Goal: Task Accomplishment & Management: Use online tool/utility

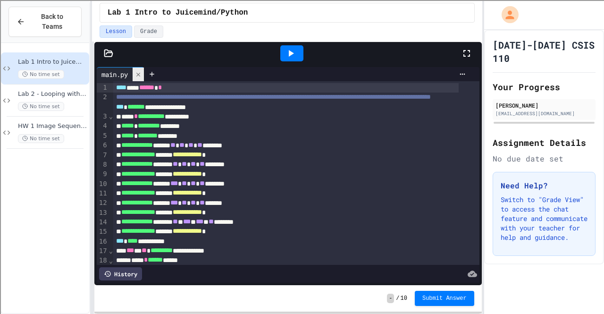
click at [140, 68] on div at bounding box center [138, 75] width 11 height 14
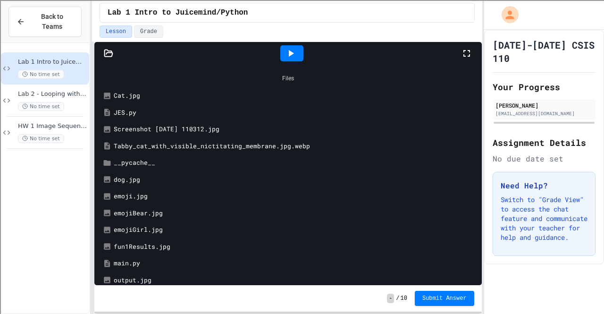
click at [128, 266] on div "main.py" at bounding box center [295, 263] width 363 height 9
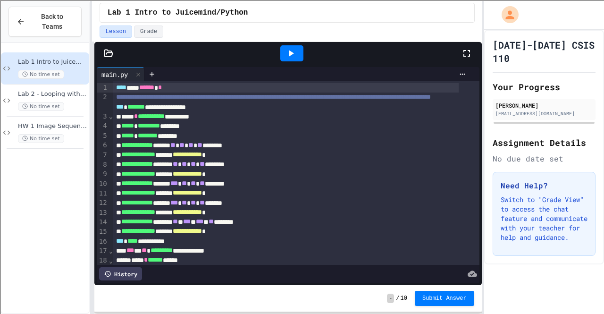
scroll to position [64, 0]
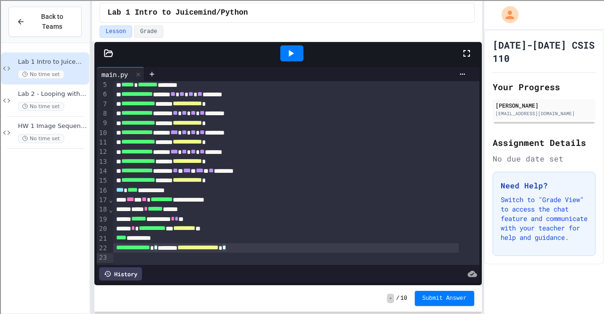
click at [279, 244] on div "**********" at bounding box center [286, 247] width 346 height 9
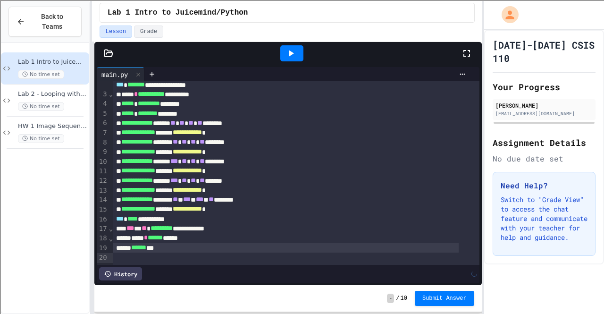
scroll to position [35, 0]
click at [76, 90] on span "Lab 2 - Looping with Images" at bounding box center [52, 94] width 69 height 8
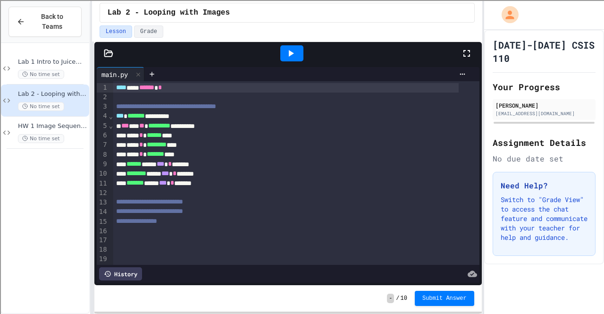
click at [110, 53] on icon at bounding box center [108, 53] width 9 height 9
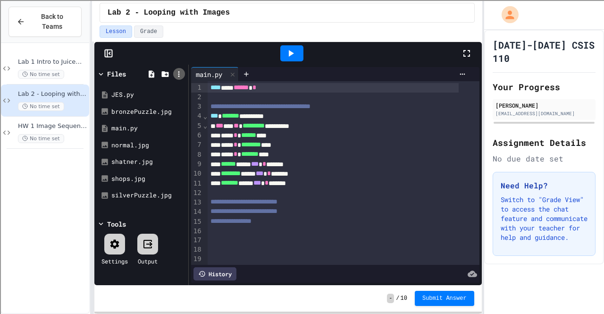
click at [178, 71] on icon at bounding box center [179, 74] width 8 height 8
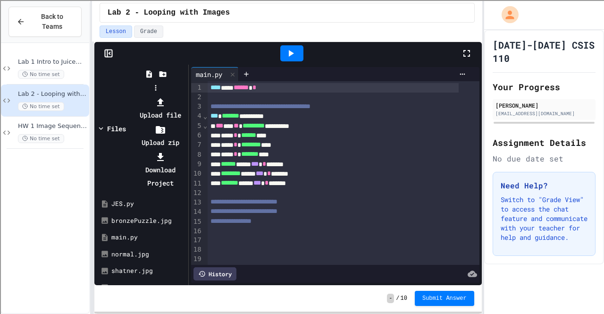
click at [186, 95] on div at bounding box center [160, 101] width 51 height 13
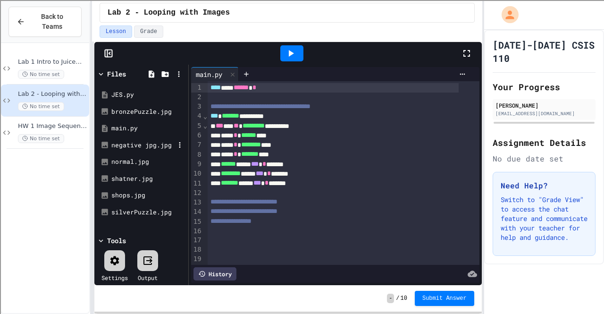
click at [161, 141] on div "negative jpg.jpg" at bounding box center [142, 145] width 63 height 9
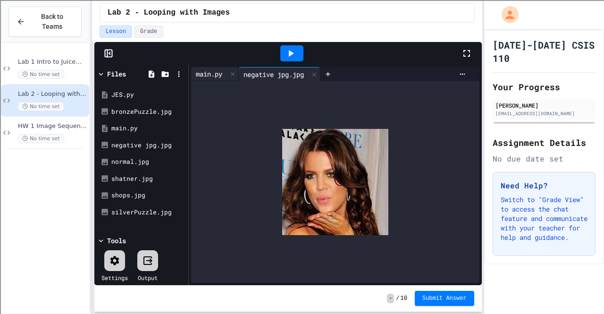
click at [212, 76] on div "main.py" at bounding box center [209, 74] width 36 height 10
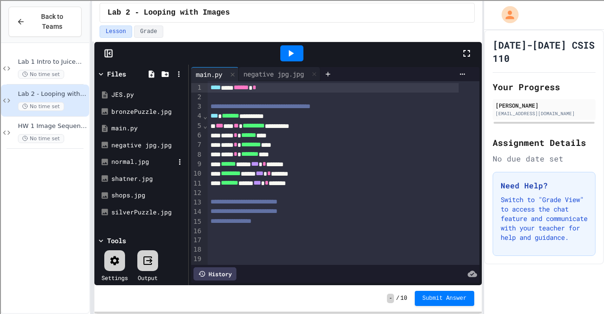
click at [139, 158] on div "normal.jpg" at bounding box center [142, 161] width 63 height 9
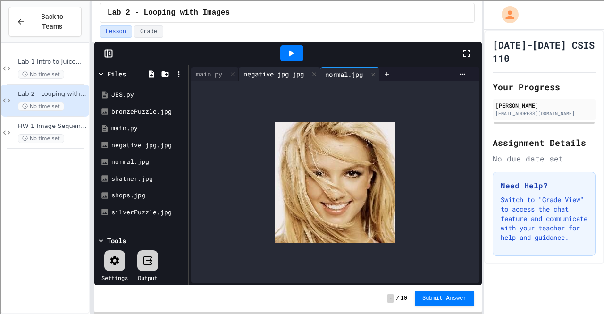
click at [258, 78] on div "negative jpg.jpg" at bounding box center [274, 74] width 70 height 10
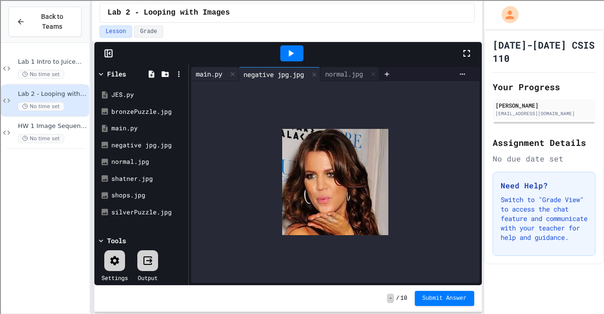
click at [215, 71] on div "main.py" at bounding box center [209, 74] width 36 height 10
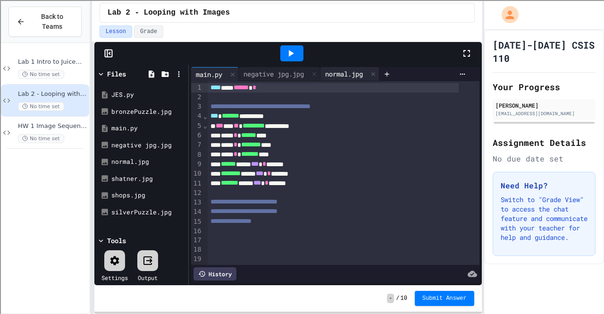
click at [345, 70] on div "normal.jpg" at bounding box center [344, 74] width 47 height 10
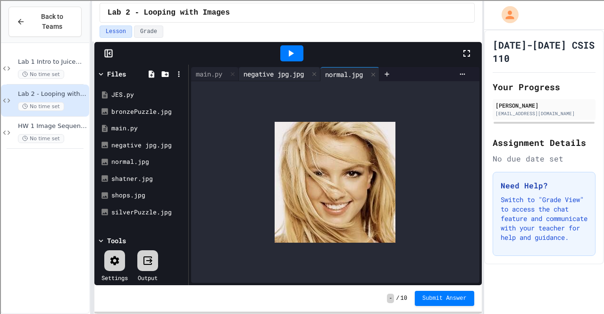
click at [296, 74] on div "negative jpg.jpg" at bounding box center [274, 74] width 70 height 10
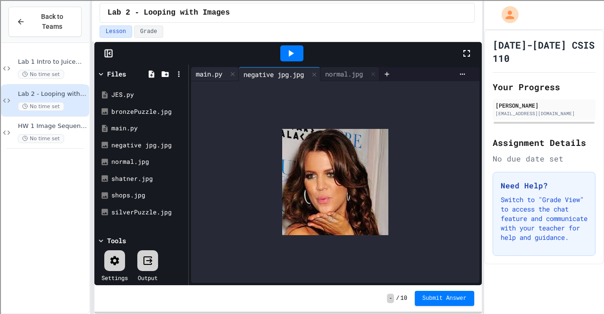
click at [211, 69] on div "main.py" at bounding box center [209, 74] width 36 height 10
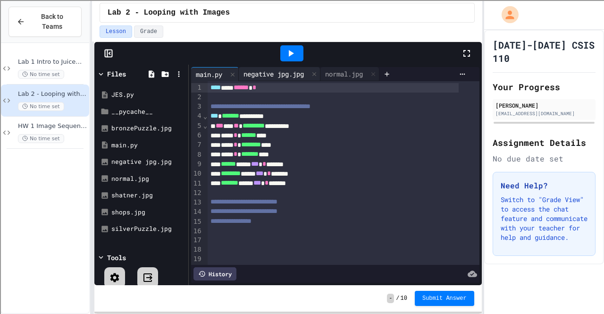
click at [250, 71] on div "negative jpg.jpg" at bounding box center [274, 74] width 70 height 10
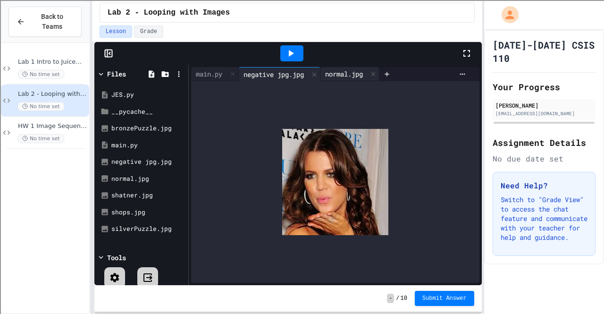
click at [340, 70] on div "normal.jpg" at bounding box center [344, 74] width 47 height 10
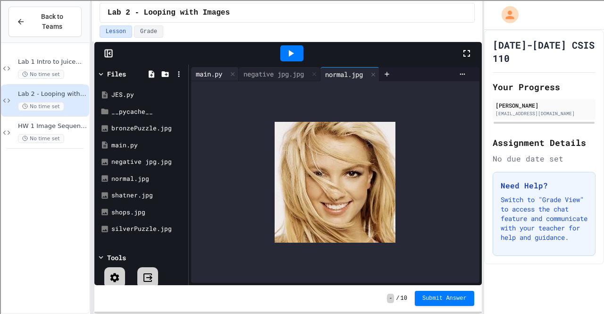
click at [217, 75] on div "main.py" at bounding box center [209, 74] width 36 height 10
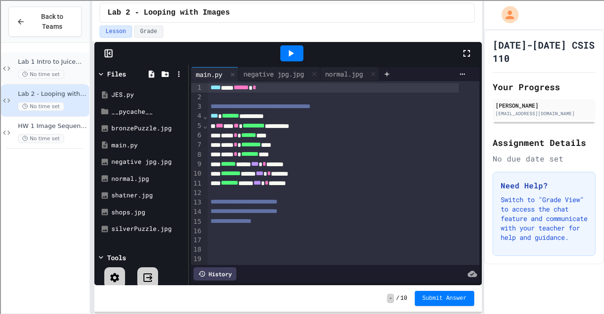
click at [56, 59] on div "Lab 1 Intro to Juicemind/Python No time set" at bounding box center [52, 68] width 69 height 21
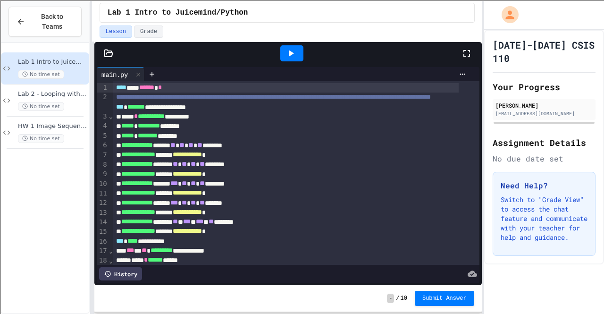
click at [109, 52] on icon at bounding box center [108, 53] width 8 height 7
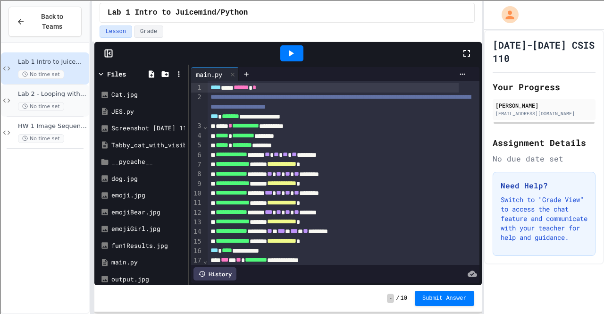
click at [75, 102] on div "No time set" at bounding box center [52, 106] width 69 height 9
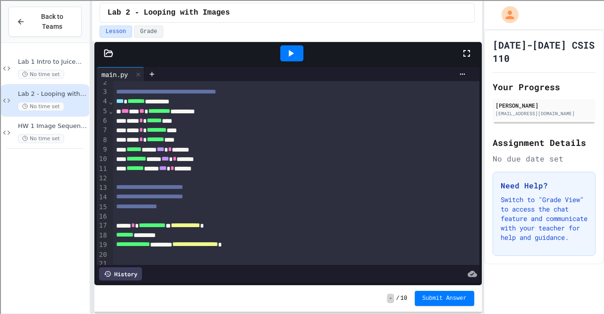
scroll to position [33, 0]
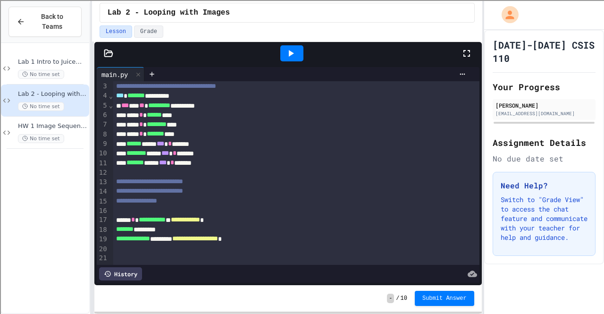
click at [288, 51] on icon at bounding box center [290, 53] width 11 height 11
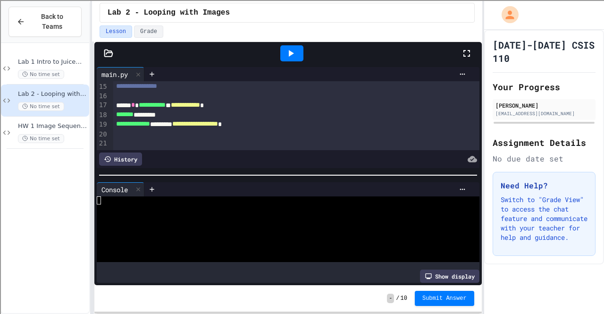
scroll to position [0, 0]
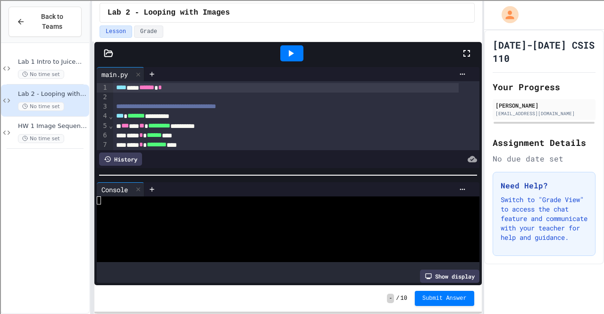
drag, startPoint x: 96, startPoint y: 47, endPoint x: 105, endPoint y: 53, distance: 11.1
click at [105, 53] on div at bounding box center [288, 53] width 388 height 23
click at [105, 53] on icon at bounding box center [108, 53] width 9 height 9
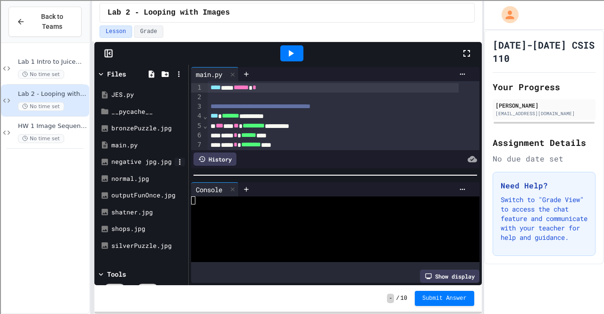
click at [180, 158] on icon at bounding box center [180, 162] width 8 height 8
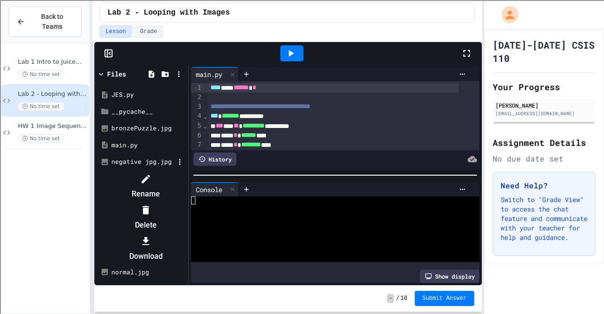
click at [152, 175] on icon at bounding box center [145, 178] width 11 height 11
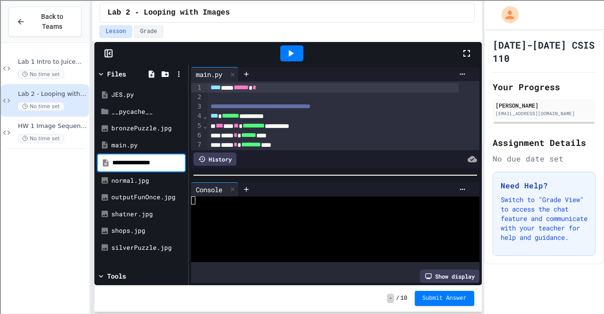
click at [156, 161] on input "**********" at bounding box center [148, 162] width 72 height 9
type input "**********"
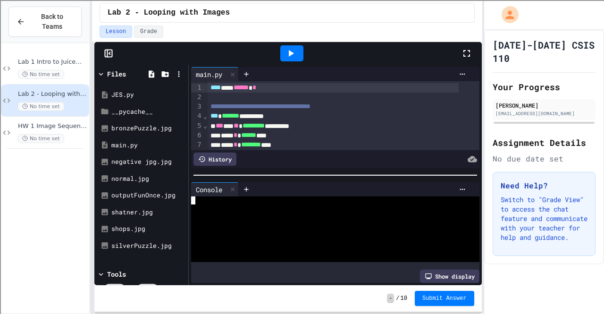
click at [211, 215] on div at bounding box center [327, 216] width 272 height 8
click at [181, 162] on icon at bounding box center [180, 162] width 8 height 8
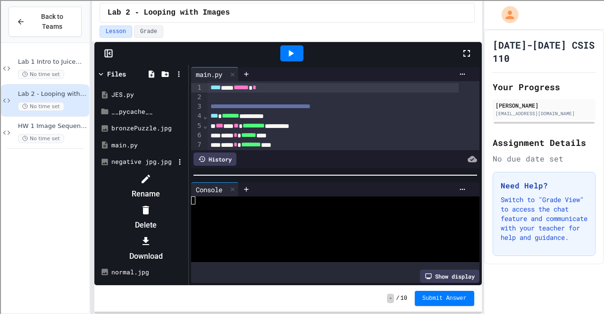
click at [152, 176] on icon at bounding box center [145, 178] width 11 height 11
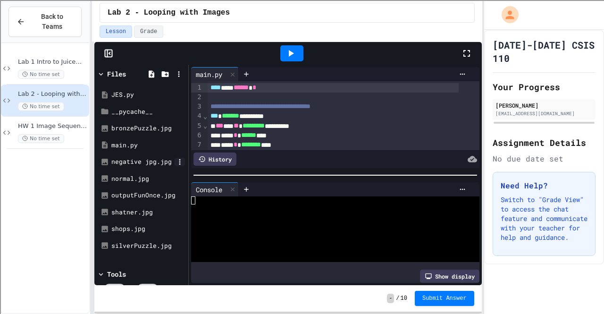
click at [179, 160] on icon at bounding box center [180, 162] width 8 height 8
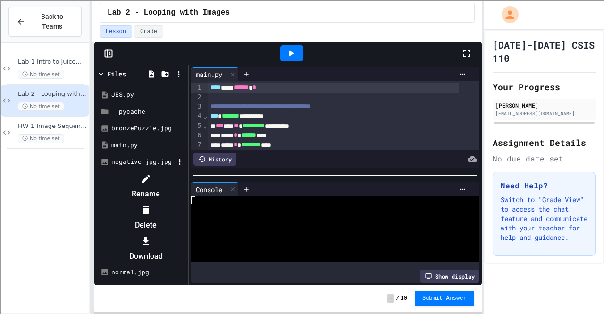
click at [152, 174] on icon at bounding box center [145, 178] width 11 height 11
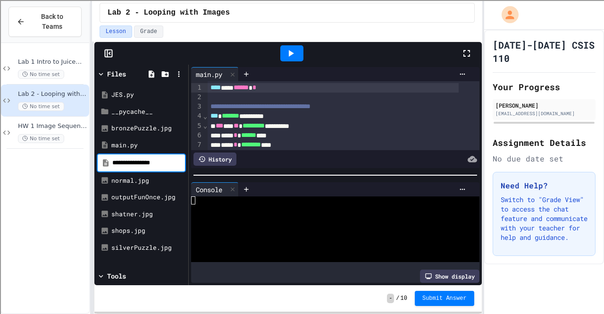
click at [155, 162] on input "**********" at bounding box center [148, 162] width 72 height 9
type input "**********"
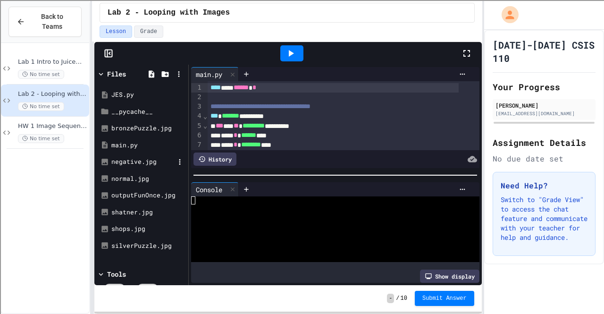
click at [143, 157] on div "negative.jpg" at bounding box center [142, 161] width 63 height 9
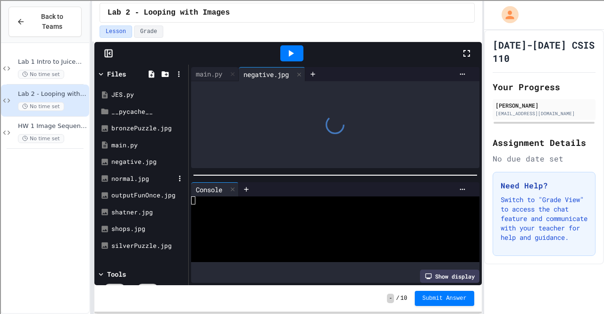
click at [140, 174] on div "normal.jpg" at bounding box center [142, 178] width 63 height 9
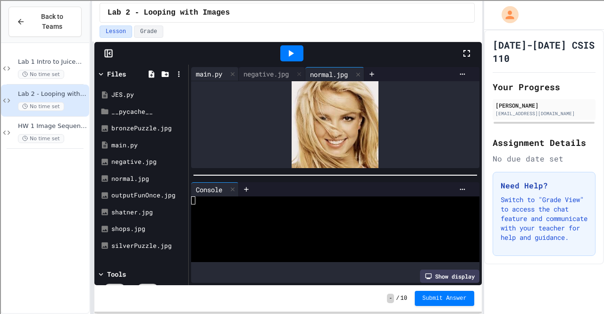
click at [201, 69] on div "main.py" at bounding box center [209, 74] width 36 height 10
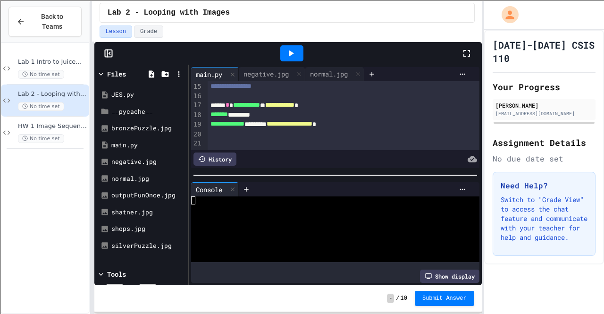
scroll to position [145, 0]
click at [291, 53] on icon at bounding box center [291, 53] width 5 height 7
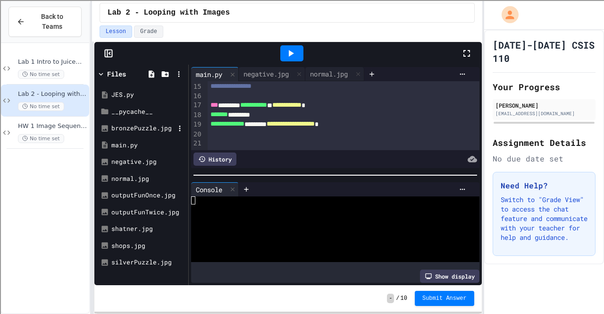
scroll to position [0, 0]
click at [150, 196] on div "outputFunOnce.jpg" at bounding box center [142, 194] width 63 height 9
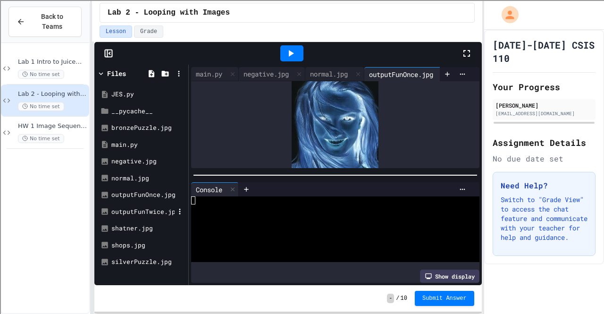
click at [145, 213] on div "outputFunTwice.jpg" at bounding box center [142, 211] width 63 height 9
click at [211, 69] on div "main.py" at bounding box center [209, 74] width 36 height 10
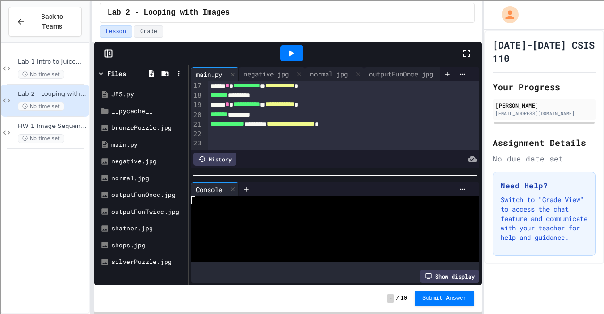
scroll to position [164, 0]
click at [291, 53] on icon at bounding box center [291, 53] width 5 height 7
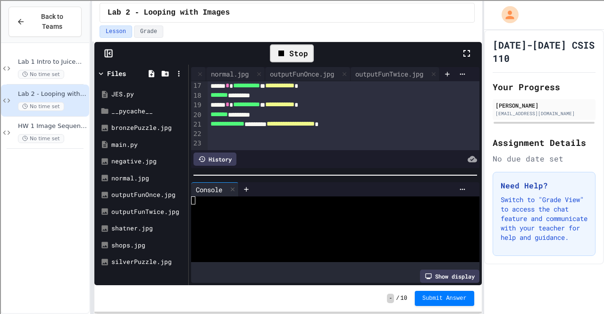
scroll to position [0, 125]
click at [366, 69] on div "outputFunTwice.jpg" at bounding box center [389, 74] width 77 height 10
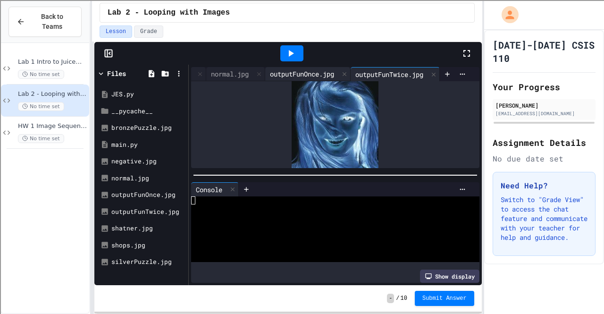
click at [294, 70] on div "outputFunOnce.jpg" at bounding box center [302, 74] width 74 height 10
click at [207, 69] on div "main.py" at bounding box center [209, 74] width 36 height 10
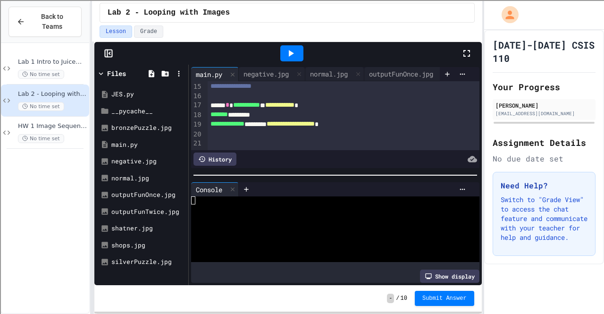
scroll to position [145, 0]
click at [315, 120] on span "**********" at bounding box center [291, 123] width 48 height 7
click at [293, 48] on icon at bounding box center [290, 53] width 11 height 11
click at [393, 69] on div "outputFunOnce.jpg" at bounding box center [401, 74] width 74 height 10
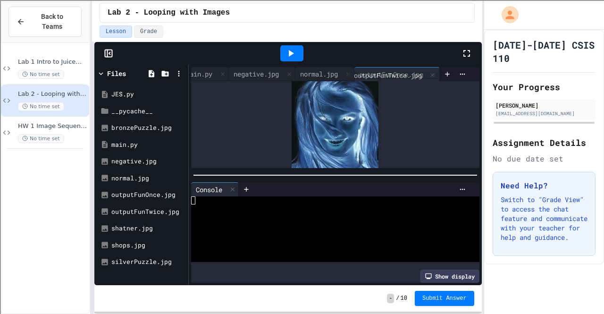
drag, startPoint x: 381, startPoint y: 66, endPoint x: 379, endPoint y: 75, distance: 8.7
click at [379, 75] on div "main.py negative.jpg normal.jpg outputFunOnce.jpg outputFunTwice.jpg" at bounding box center [315, 74] width 249 height 14
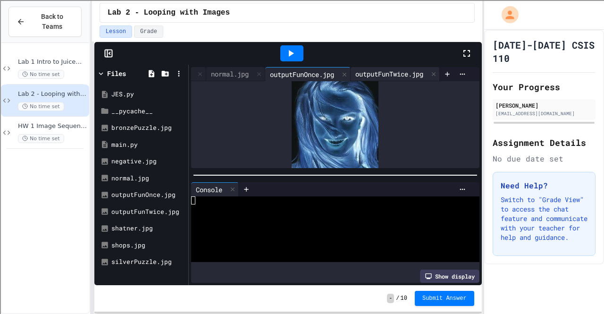
click at [387, 69] on div "outputFunTwice.jpg" at bounding box center [389, 74] width 77 height 10
click at [207, 69] on div "main.py" at bounding box center [209, 74] width 36 height 10
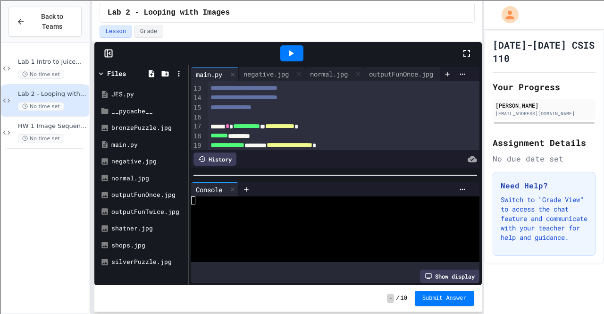
scroll to position [145, 0]
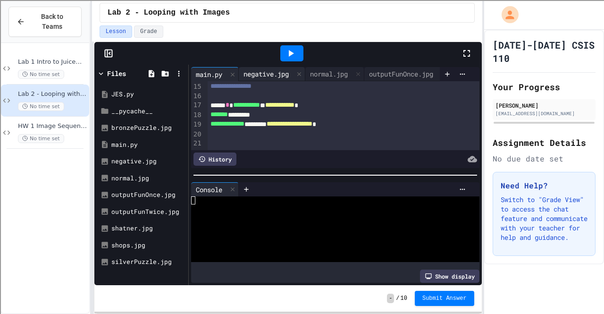
click at [257, 70] on div "negative.jpg" at bounding box center [266, 74] width 55 height 10
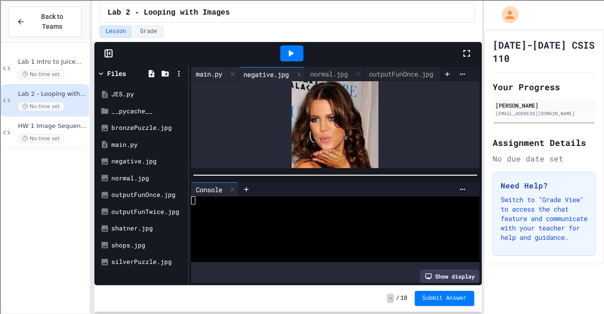
click at [209, 69] on div "main.py" at bounding box center [209, 74] width 36 height 10
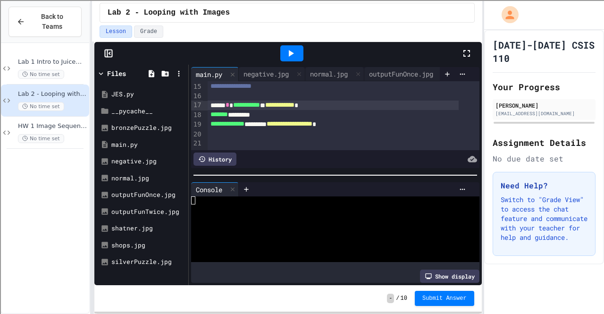
click at [295, 102] on span "**********" at bounding box center [279, 105] width 29 height 7
click at [313, 120] on span "**********" at bounding box center [290, 123] width 46 height 7
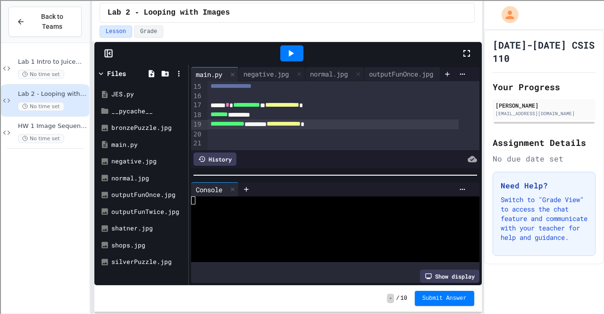
click at [287, 49] on icon at bounding box center [290, 53] width 11 height 11
click at [275, 69] on div "negative.jpg" at bounding box center [266, 74] width 55 height 10
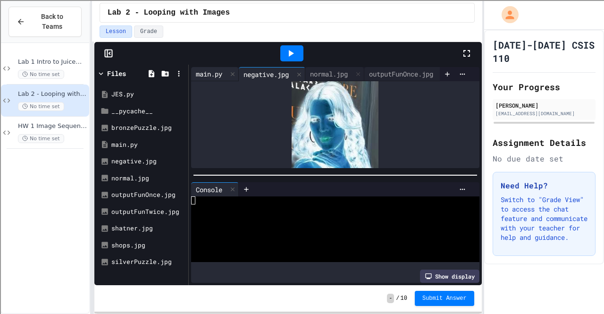
click at [214, 69] on div "main.py" at bounding box center [209, 74] width 36 height 10
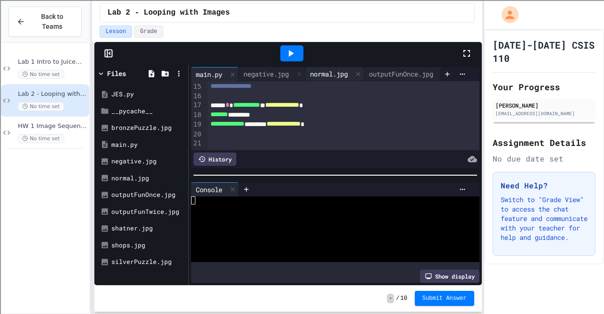
click at [327, 69] on div "normal.jpg" at bounding box center [328, 74] width 47 height 10
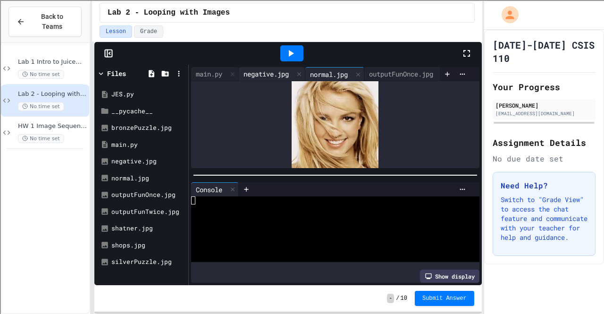
click at [280, 69] on div "negative.jpg" at bounding box center [266, 74] width 55 height 10
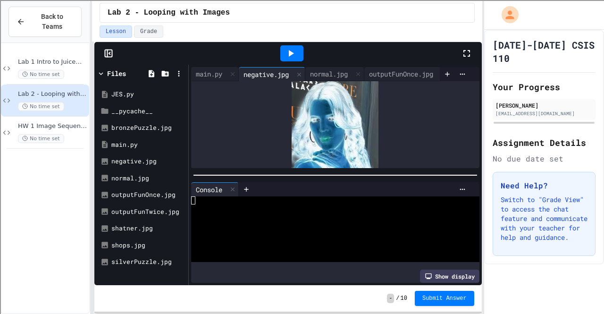
click at [217, 65] on div "main.py negative.jpg normal.jpg outputFunOnce.jpg outputFunTwice.jpg" at bounding box center [335, 118] width 293 height 106
click at [217, 69] on div "main.py" at bounding box center [209, 74] width 36 height 10
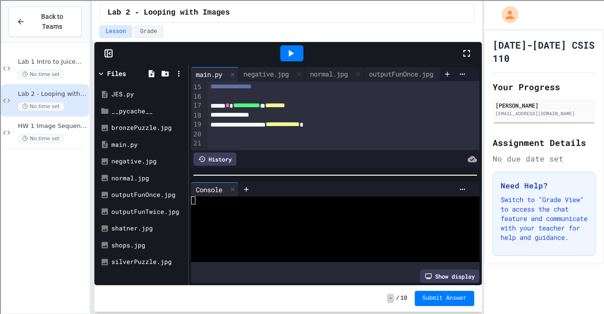
scroll to position [145, 0]
click at [300, 121] on span "**********" at bounding box center [283, 124] width 34 height 7
click at [331, 101] on div "**********" at bounding box center [333, 105] width 251 height 9
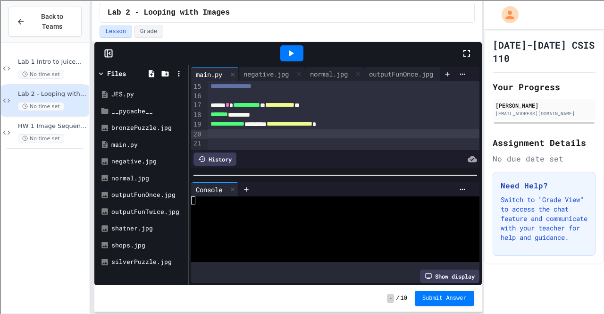
click at [323, 129] on div at bounding box center [344, 133] width 272 height 9
click at [292, 57] on icon at bounding box center [290, 53] width 11 height 11
click at [386, 69] on div "outputFunOnce.jpg" at bounding box center [401, 74] width 74 height 10
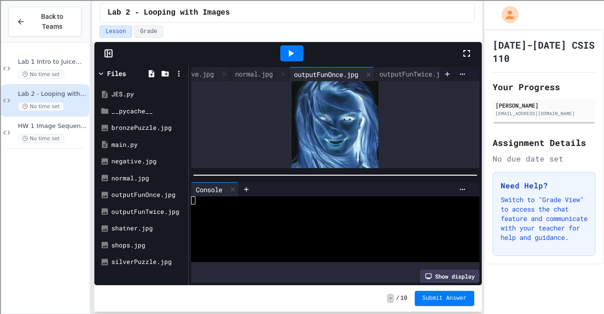
scroll to position [0, 0]
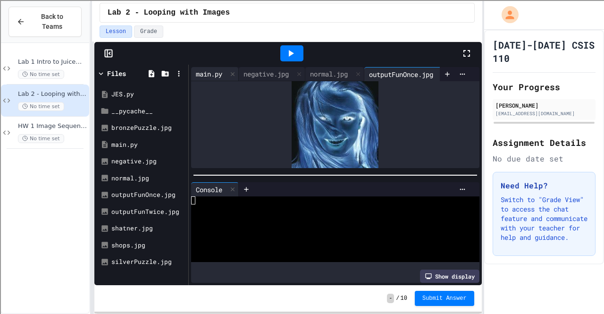
drag, startPoint x: 211, startPoint y: 66, endPoint x: 213, endPoint y: 70, distance: 5.1
click at [213, 70] on div "main.py negative.jpg normal.jpg outputFunOnce.jpg outputFunTwice.jpg" at bounding box center [335, 118] width 293 height 106
click at [218, 69] on div "main.py negative.jpg normal.jpg outputFunOnce.jpg outputFunTwice.jpg" at bounding box center [315, 74] width 249 height 14
click at [211, 69] on div "main.py" at bounding box center [209, 74] width 36 height 10
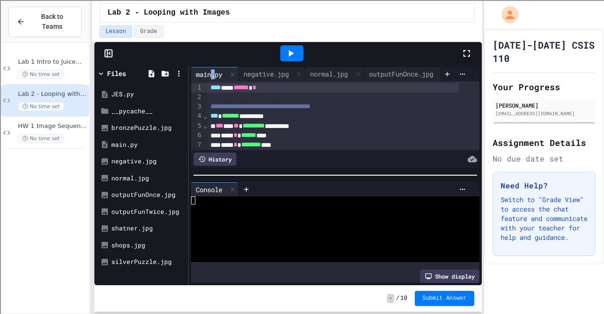
click at [290, 50] on icon at bounding box center [290, 53] width 11 height 11
click at [404, 69] on div "outputFunOnce.jpg" at bounding box center [401, 74] width 74 height 10
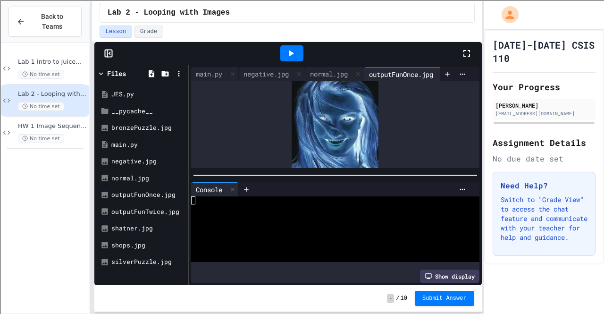
click at [203, 66] on div "main.py negative.jpg normal.jpg outputFunOnce.jpg outputFunTwice.jpg" at bounding box center [335, 118] width 293 height 106
click at [208, 69] on div "main.py" at bounding box center [209, 74] width 36 height 10
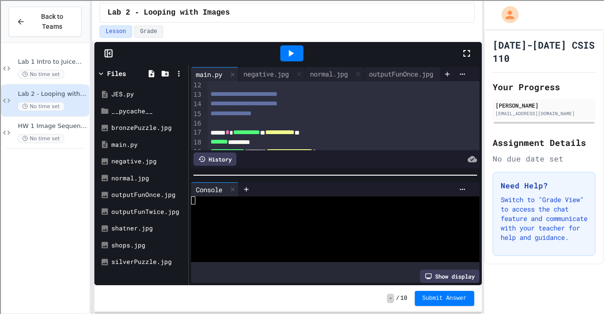
scroll to position [145, 0]
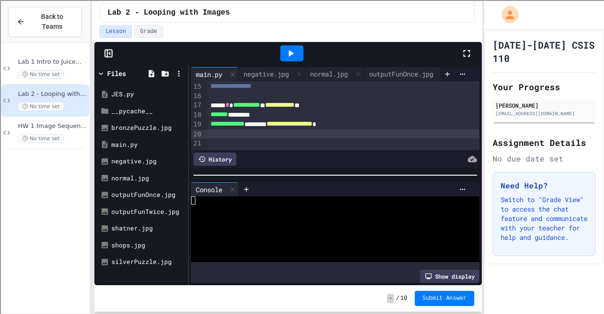
click at [228, 129] on div at bounding box center [344, 133] width 272 height 9
click at [339, 129] on div "**********" at bounding box center [333, 133] width 251 height 9
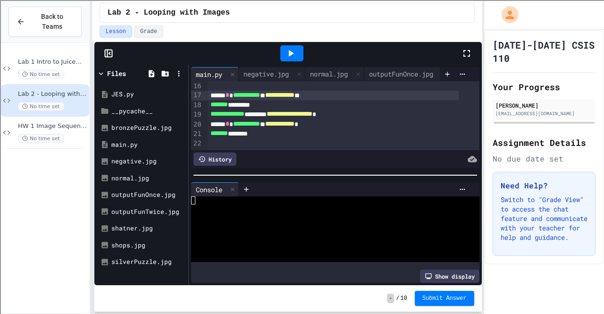
click at [260, 93] on span "**********" at bounding box center [246, 95] width 27 height 7
click at [280, 94] on div "**********" at bounding box center [333, 95] width 251 height 9
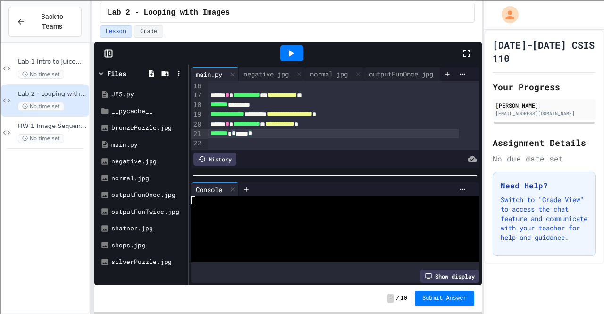
click at [273, 129] on div "******* * ***** *" at bounding box center [333, 133] width 251 height 9
click at [281, 123] on div "**********" at bounding box center [333, 123] width 251 height 9
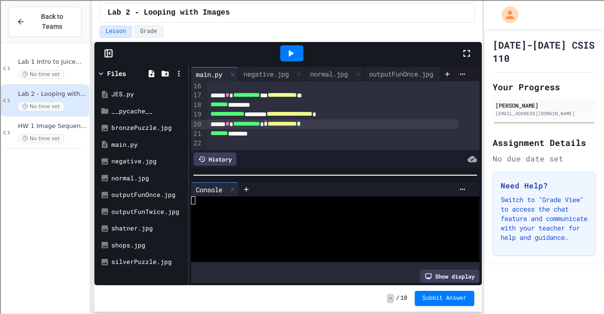
click at [268, 123] on span "*" at bounding box center [266, 123] width 4 height 7
click at [297, 124] on span "**********" at bounding box center [282, 123] width 29 height 7
click at [300, 132] on div "******* *******" at bounding box center [333, 133] width 251 height 9
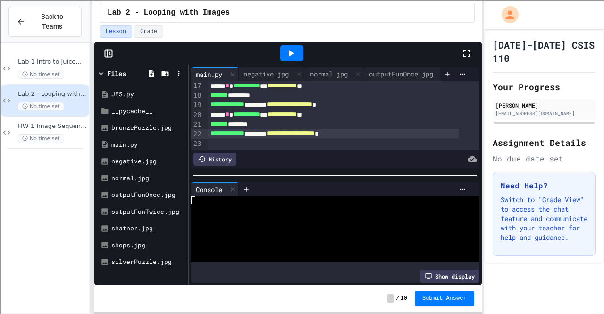
click at [290, 48] on icon at bounding box center [290, 53] width 11 height 11
click at [388, 69] on div "outputFunTwice.jpg" at bounding box center [389, 74] width 77 height 10
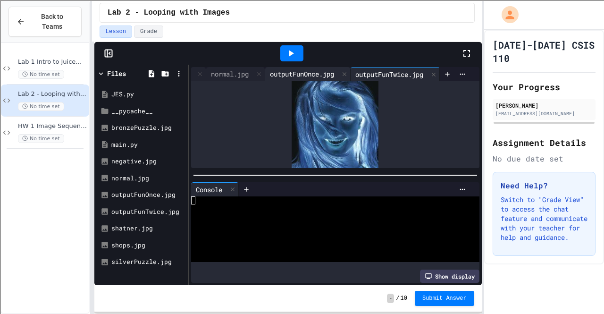
click at [313, 69] on div "outputFunOnce.jpg" at bounding box center [302, 74] width 74 height 10
click at [315, 69] on div "outputFunOnce.jpg" at bounding box center [302, 74] width 74 height 10
click at [213, 69] on div "main.py" at bounding box center [209, 74] width 36 height 10
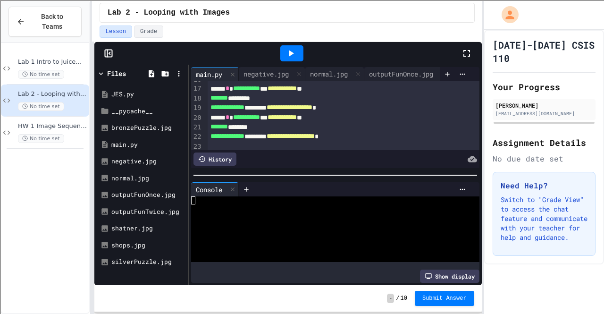
scroll to position [151, 0]
click at [283, 90] on div "**********" at bounding box center [333, 89] width 251 height 9
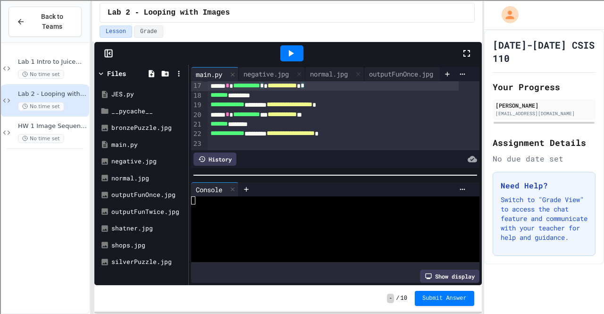
scroll to position [161, 0]
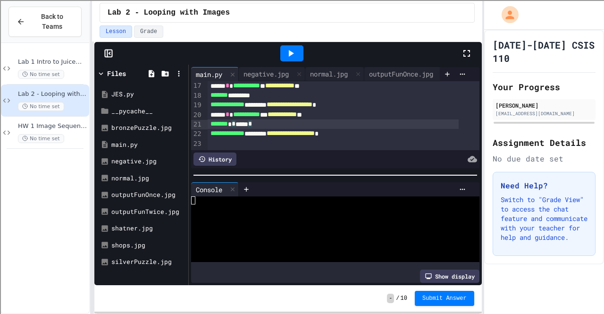
click at [238, 119] on div "******* * ***** *" at bounding box center [333, 123] width 251 height 9
click at [232, 120] on span "*" at bounding box center [230, 123] width 4 height 7
click at [260, 119] on div "******* * ***** *" at bounding box center [333, 123] width 251 height 9
click at [282, 110] on div "**********" at bounding box center [333, 114] width 251 height 9
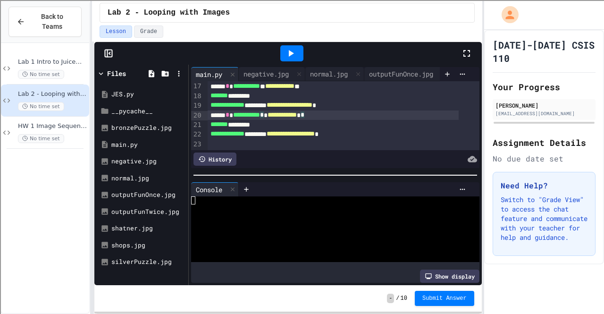
scroll to position [165, 0]
click at [267, 129] on div "**********" at bounding box center [333, 133] width 251 height 9
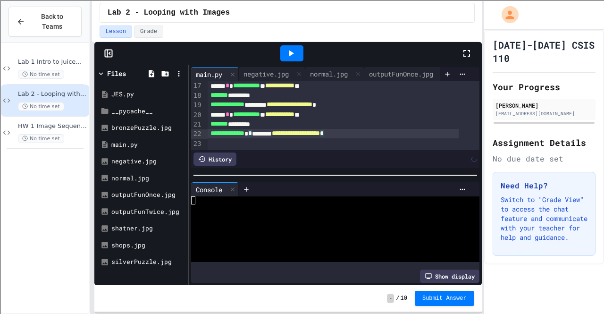
click at [320, 130] on span "**********" at bounding box center [296, 133] width 48 height 7
click at [290, 50] on icon at bounding box center [290, 53] width 11 height 11
click at [379, 65] on div at bounding box center [292, 53] width 338 height 25
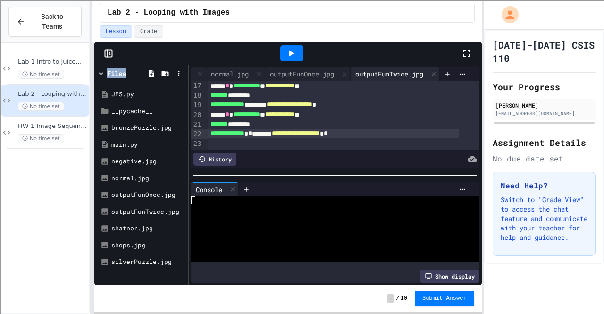
click at [381, 69] on div "outputFunTwice.jpg" at bounding box center [389, 74] width 77 height 10
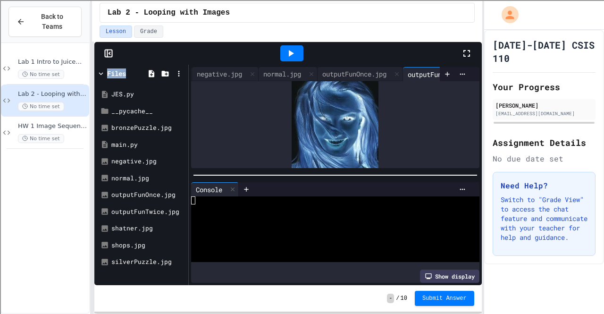
scroll to position [0, 0]
click at [214, 65] on div "main.py negative.jpg normal.jpg outputFunOnce.jpg outputFunTwice.jpg" at bounding box center [335, 118] width 293 height 106
click at [215, 69] on div "main.py" at bounding box center [209, 74] width 36 height 10
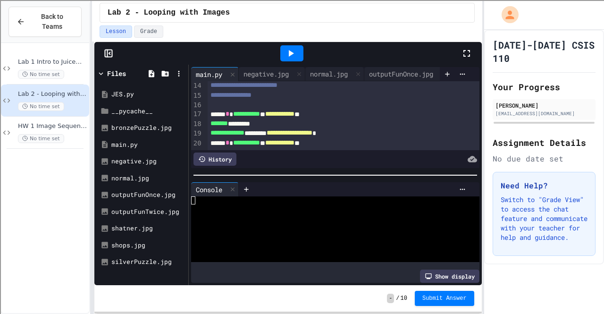
scroll to position [164, 0]
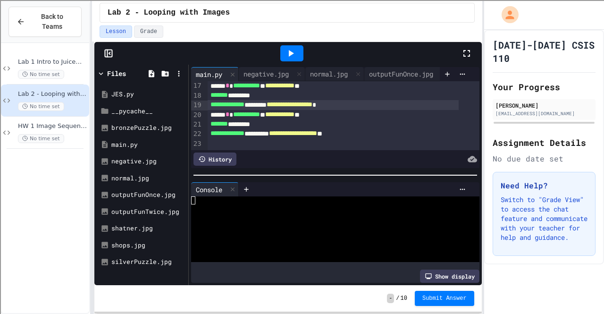
click at [313, 101] on span "**********" at bounding box center [290, 104] width 46 height 7
click at [299, 51] on div at bounding box center [291, 53] width 23 height 16
click at [390, 69] on div "outputFunTwice.jpg" at bounding box center [389, 74] width 77 height 10
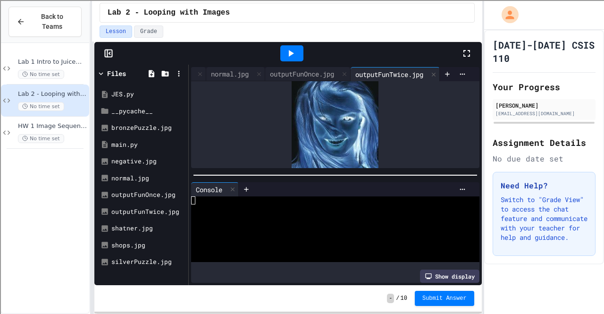
click at [285, 49] on icon at bounding box center [290, 53] width 11 height 11
click at [203, 69] on div "main.py" at bounding box center [209, 74] width 36 height 10
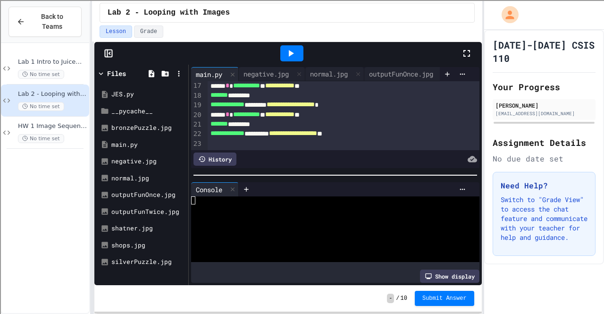
scroll to position [157, 0]
click at [375, 101] on div "**********" at bounding box center [333, 104] width 251 height 9
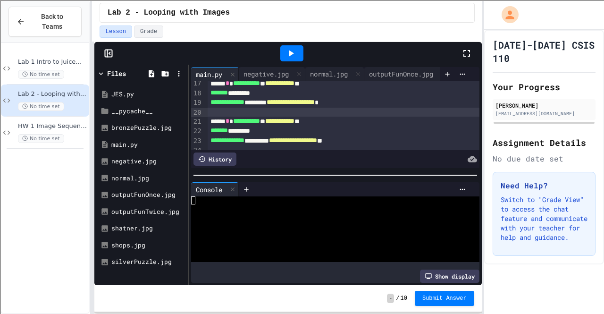
click at [292, 45] on div at bounding box center [291, 53] width 23 height 16
click at [395, 69] on div "outputFunTwice.jpg" at bounding box center [389, 74] width 77 height 10
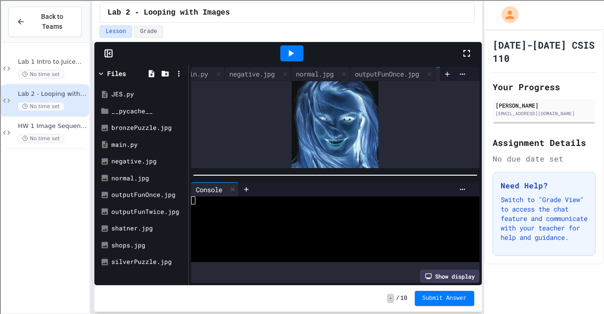
scroll to position [0, 0]
click at [210, 70] on div "main.py" at bounding box center [209, 74] width 36 height 10
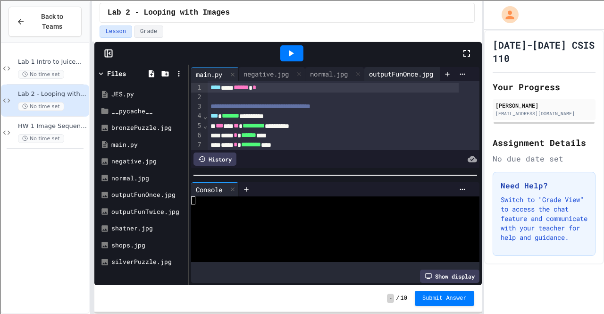
click at [388, 69] on div "outputFunOnce.jpg" at bounding box center [401, 74] width 74 height 10
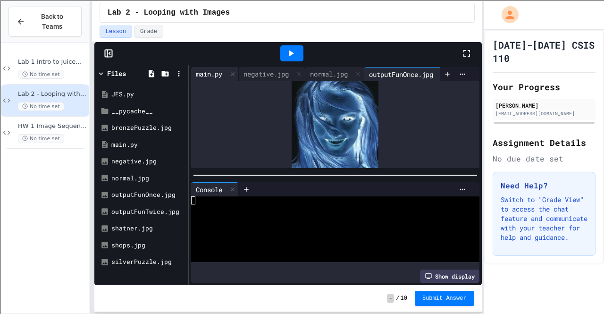
click at [210, 69] on div "main.py" at bounding box center [209, 74] width 36 height 10
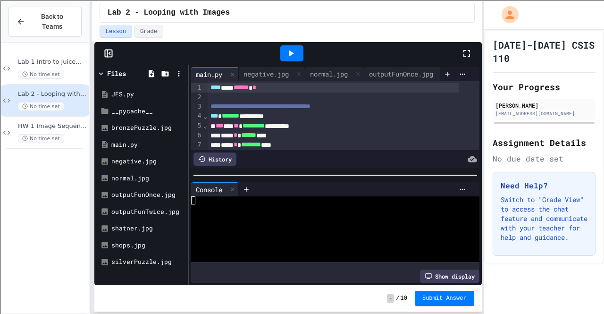
scroll to position [174, 0]
